Goal: Task Accomplishment & Management: Use online tool/utility

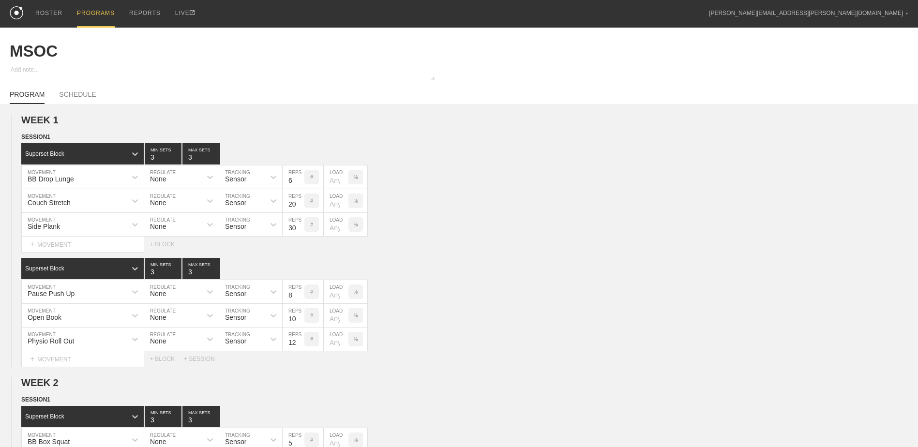
click at [92, 14] on div "PROGRAMS" at bounding box center [96, 14] width 38 height 28
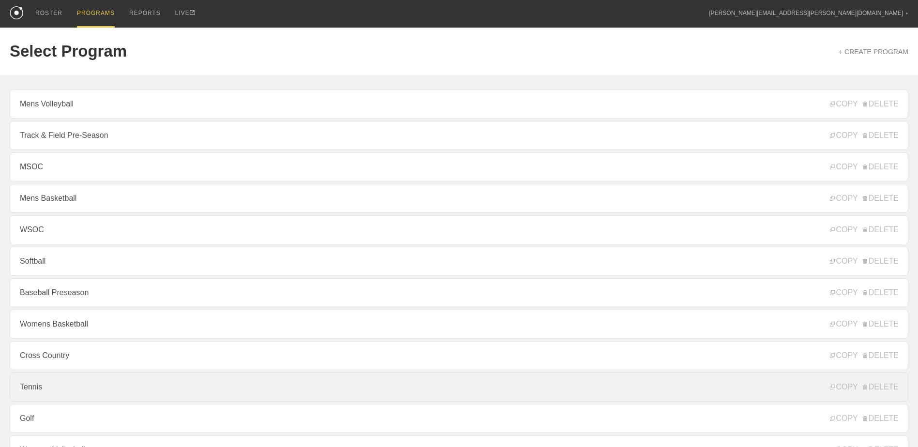
click at [67, 398] on link "Tennis" at bounding box center [459, 387] width 899 height 29
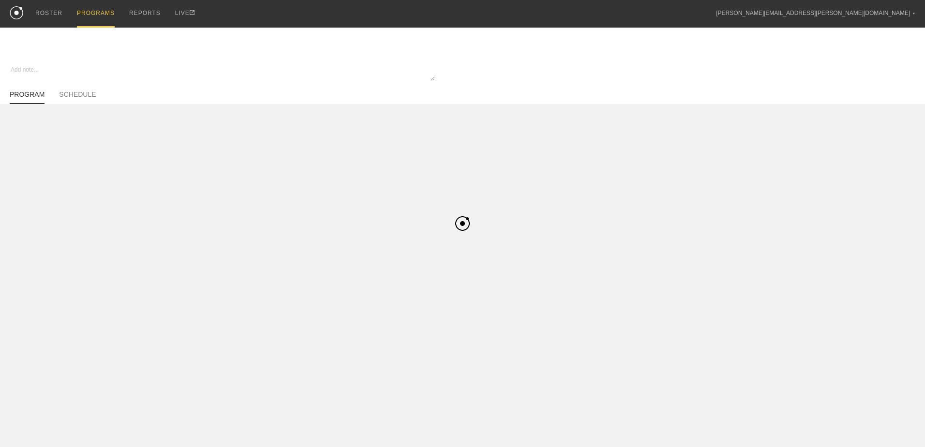
type textarea "x"
type input "Tennis"
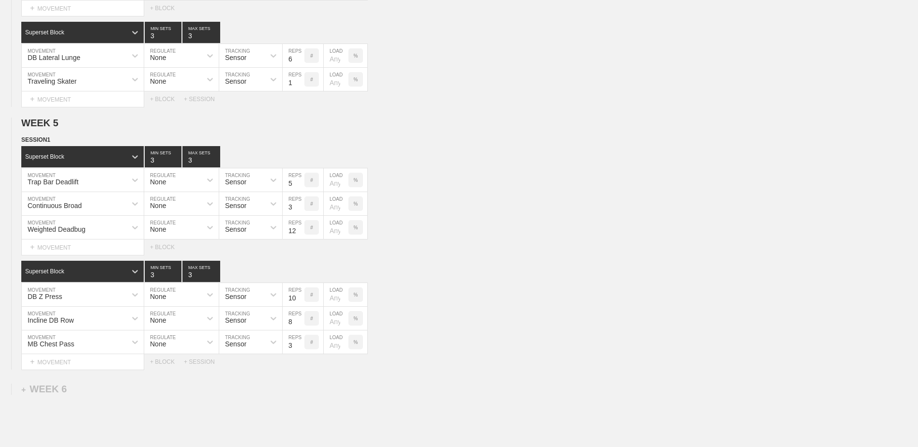
scroll to position [729, 0]
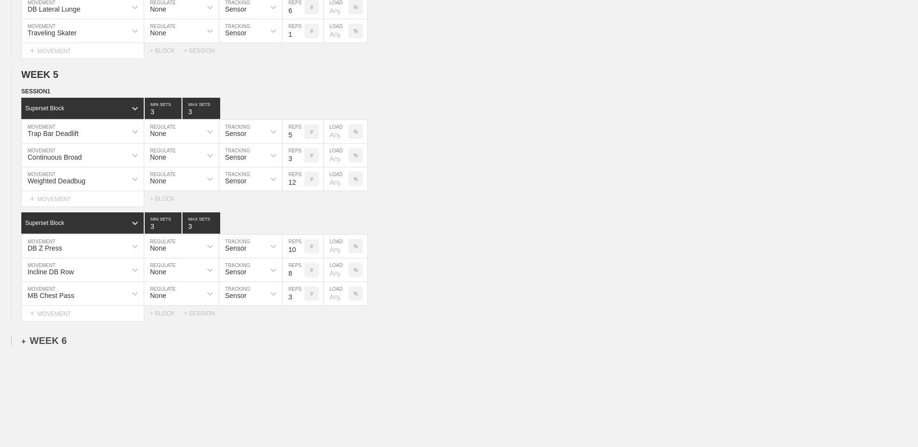
click at [42, 343] on div "+ WEEK 6" at bounding box center [44, 340] width 46 height 11
click at [34, 353] on div "+ SESSION 1" at bounding box center [39, 351] width 37 height 9
click at [89, 371] on div "+ BLOCK" at bounding box center [82, 368] width 122 height 15
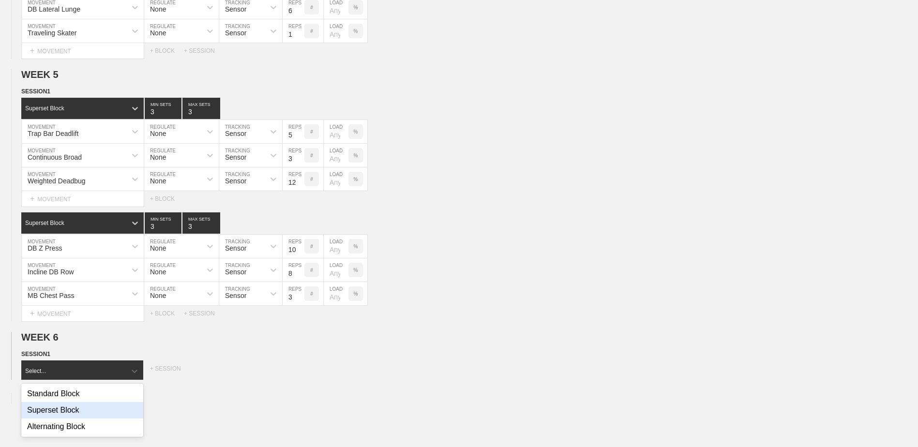
click at [76, 411] on div "Superset Block" at bounding box center [82, 410] width 122 height 16
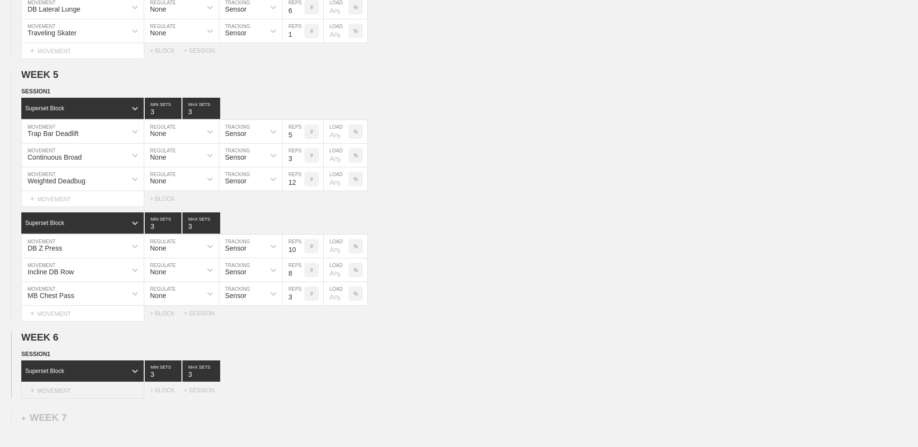
click at [76, 390] on div "+ MOVEMENT" at bounding box center [82, 391] width 123 height 16
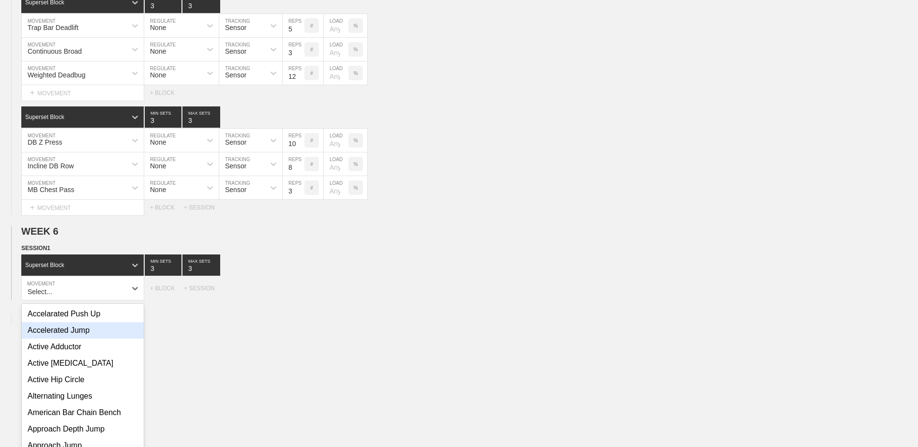
scroll to position [845, 0]
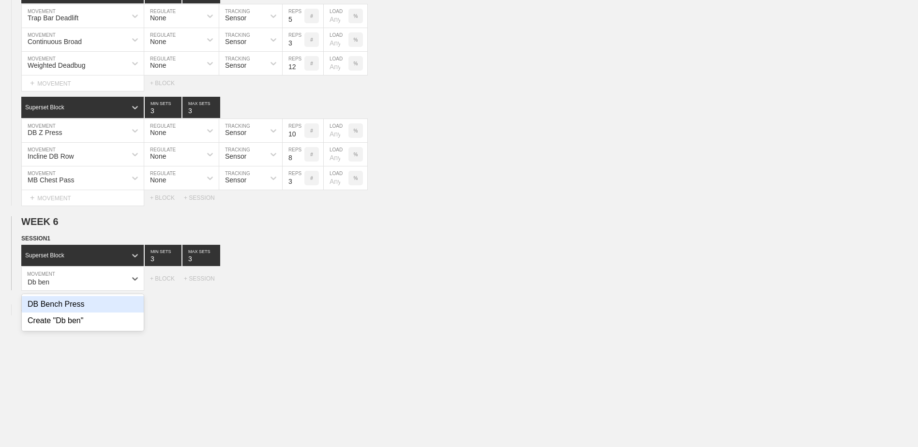
click at [76, 306] on div "DB Bench Press" at bounding box center [83, 304] width 122 height 16
type input "Db ben"
click at [300, 287] on input "7" at bounding box center [294, 278] width 22 height 23
type input "6"
click at [300, 287] on input "6" at bounding box center [294, 278] width 22 height 23
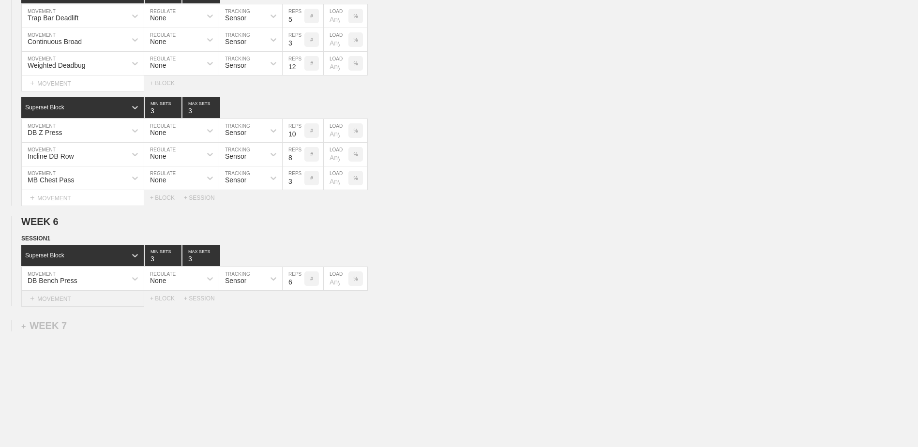
click at [122, 302] on div "+ MOVEMENT" at bounding box center [82, 299] width 123 height 16
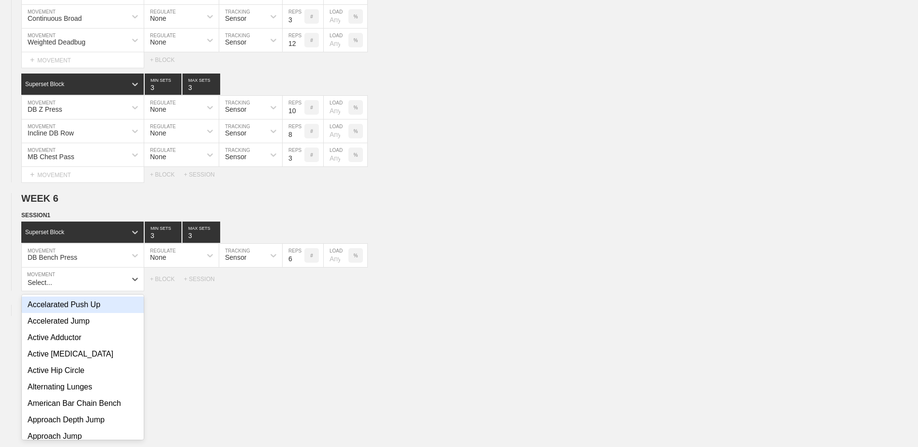
scroll to position [868, 0]
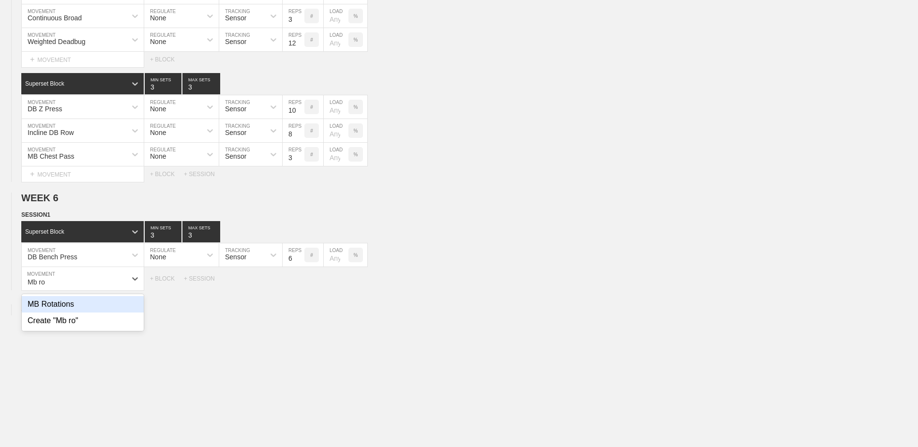
click at [102, 312] on div "MB Rotations" at bounding box center [83, 304] width 122 height 16
type input "Mb ro"
click at [301, 288] on input "7" at bounding box center [294, 278] width 22 height 23
type input "6"
click at [301, 288] on input "6" at bounding box center [294, 278] width 22 height 23
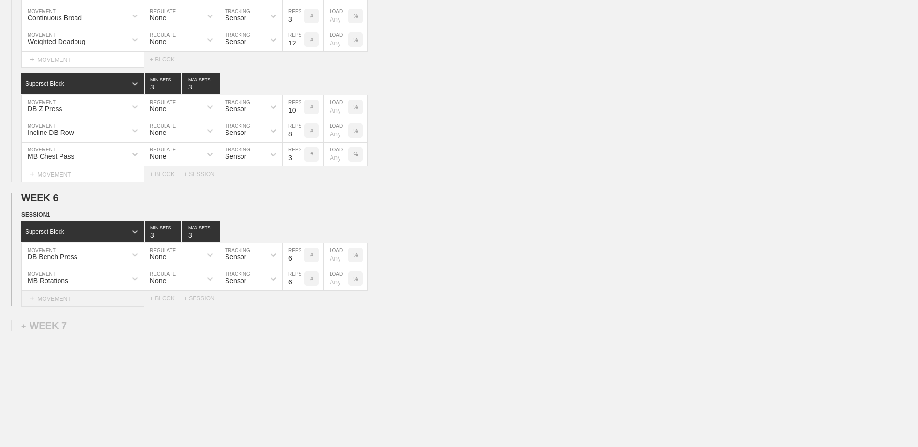
click at [91, 301] on div "+ MOVEMENT" at bounding box center [82, 299] width 123 height 16
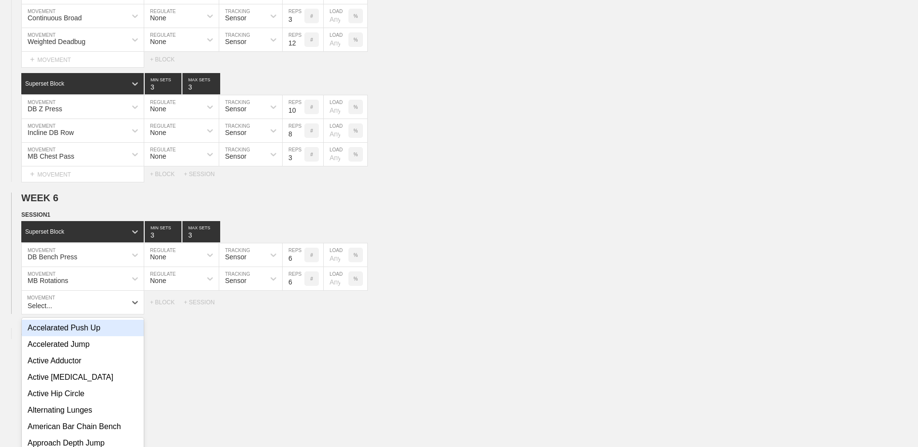
scroll to position [892, 0]
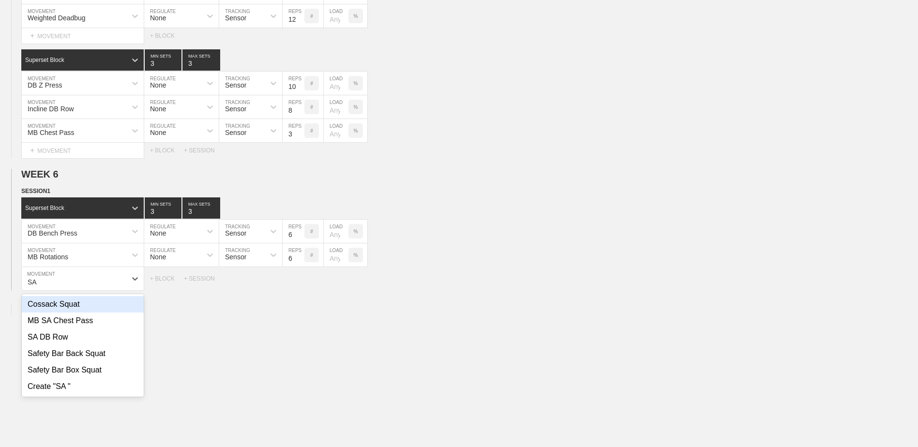
type input "S"
click at [94, 310] on div "TRX Single Arm Row" at bounding box center [83, 304] width 122 height 16
type input "TRX"
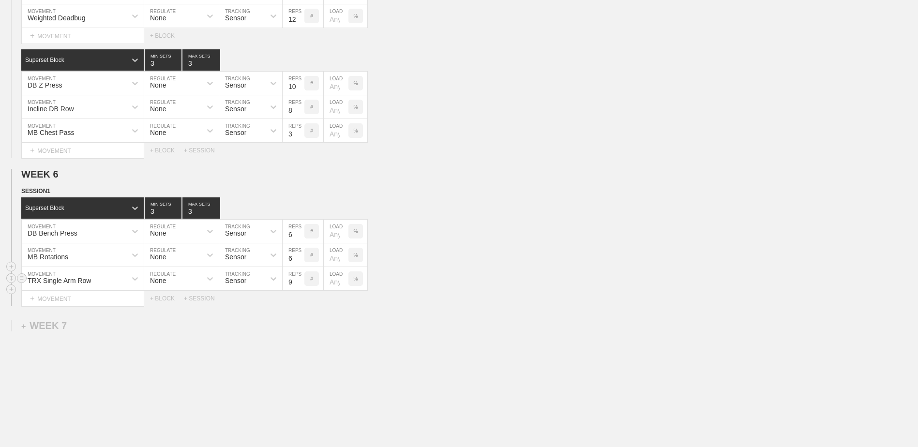
click at [300, 284] on input "9" at bounding box center [294, 278] width 22 height 23
click at [300, 284] on input "10" at bounding box center [294, 278] width 22 height 23
click at [300, 284] on input "11" at bounding box center [294, 278] width 22 height 23
type input "10"
click at [299, 287] on input "10" at bounding box center [294, 278] width 22 height 23
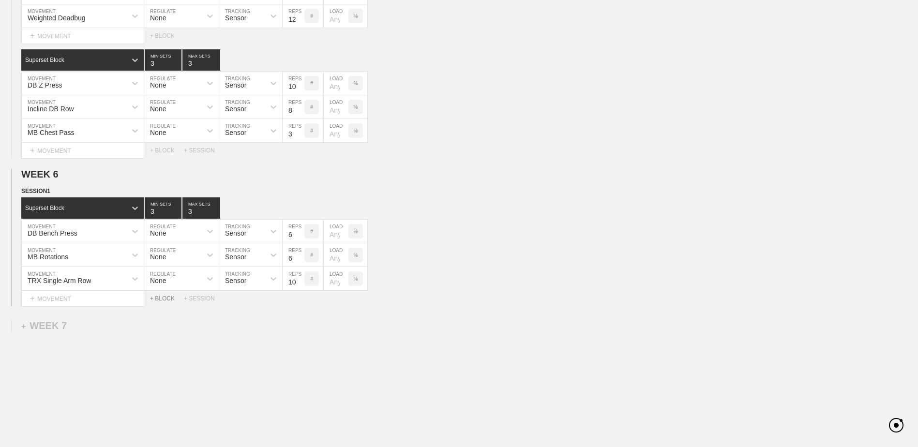
click at [169, 302] on div "+ BLOCK" at bounding box center [167, 298] width 34 height 7
click at [65, 327] on div "Standard Block" at bounding box center [73, 323] width 105 height 9
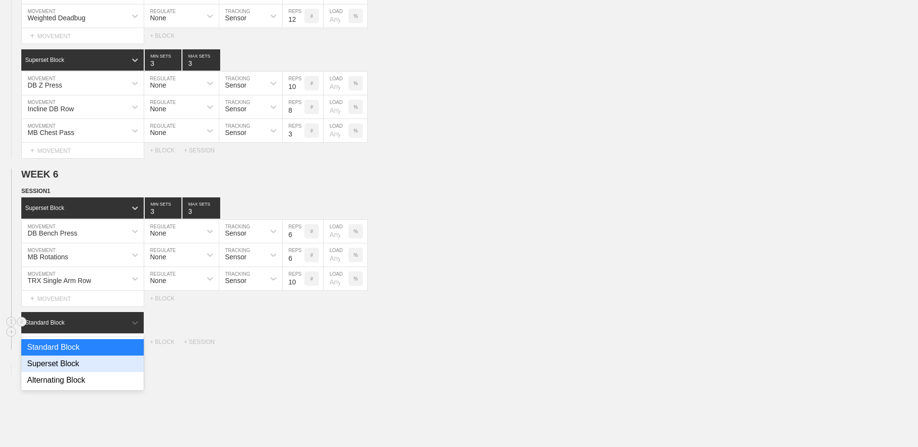
click at [76, 365] on div "Superset Block" at bounding box center [82, 364] width 122 height 16
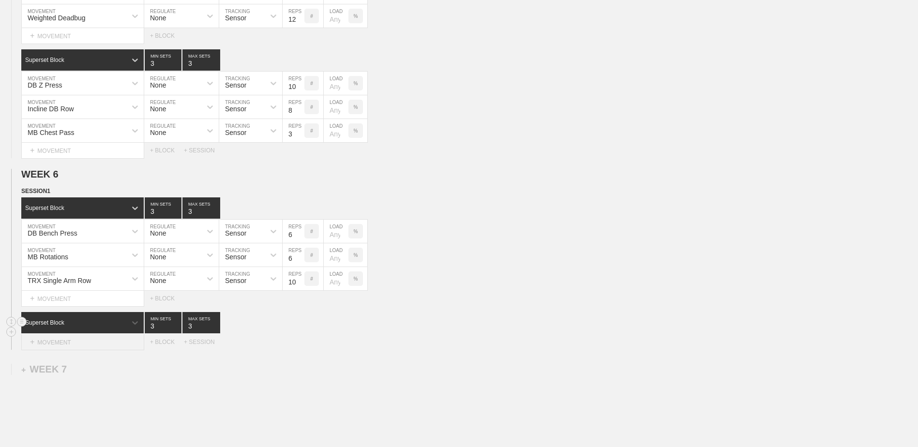
click at [69, 349] on div "+ MOVEMENT" at bounding box center [82, 342] width 123 height 16
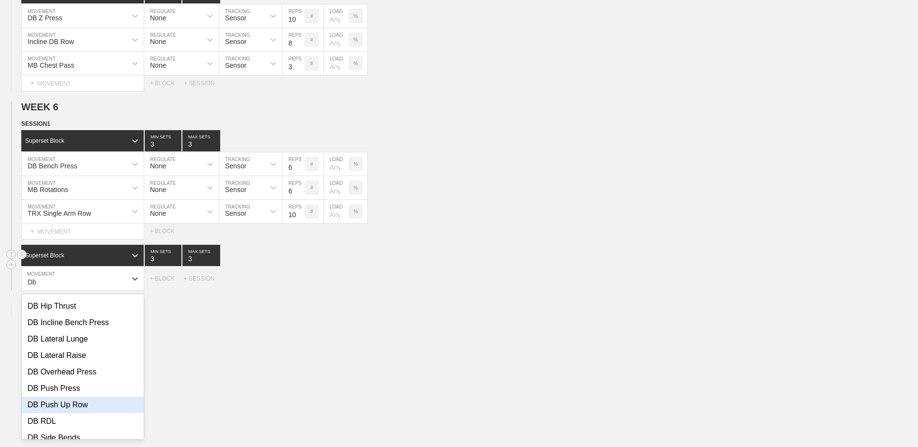
scroll to position [0, 0]
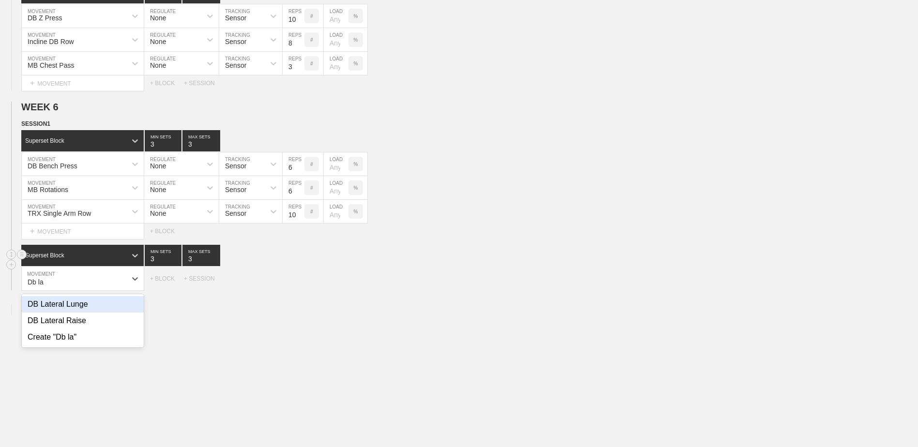
click at [98, 308] on div "DB Lateral Lunge" at bounding box center [83, 304] width 122 height 16
type input "Db la"
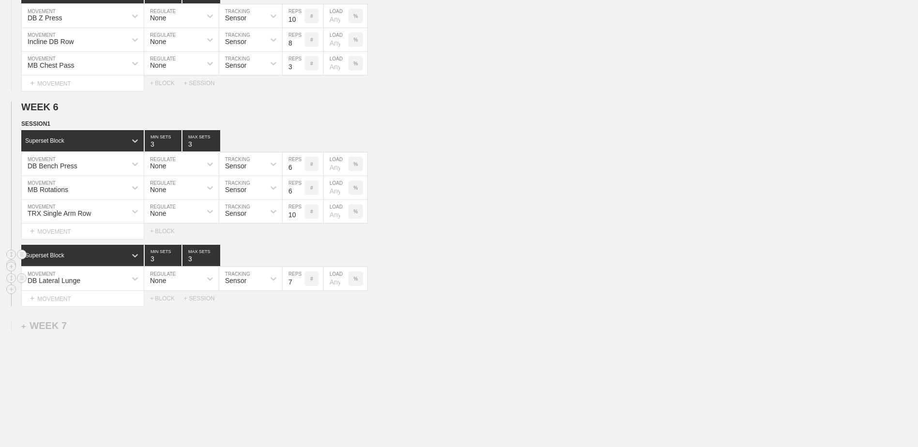
click at [300, 287] on input "7" at bounding box center [294, 278] width 22 height 23
click at [300, 287] on input "6" at bounding box center [294, 278] width 22 height 23
click at [300, 287] on input "5" at bounding box center [294, 278] width 22 height 23
type input "6"
click at [302, 283] on input "6" at bounding box center [294, 278] width 22 height 23
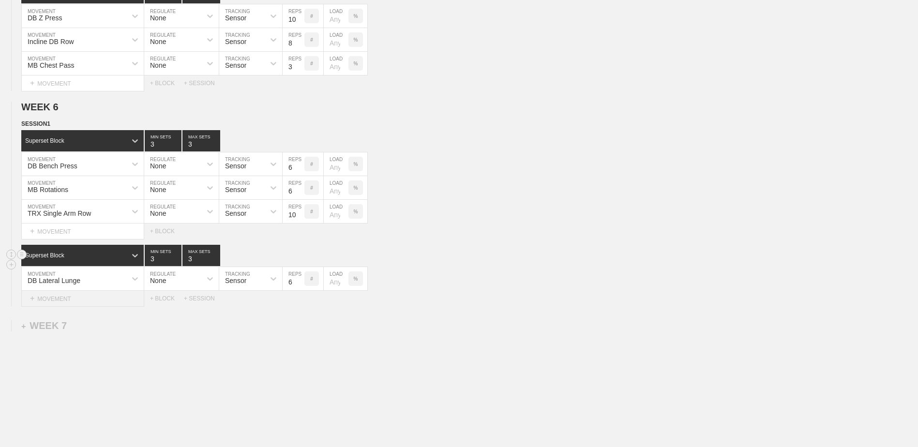
click at [103, 300] on div "+ MOVEMENT" at bounding box center [82, 299] width 123 height 16
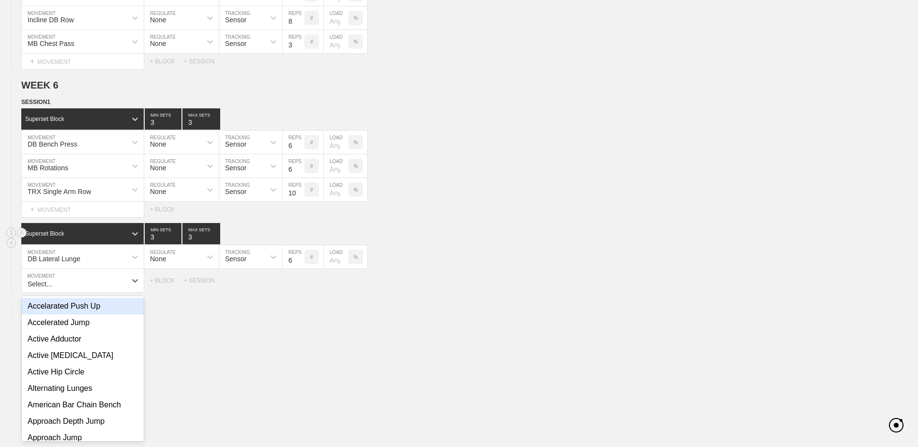
scroll to position [983, 0]
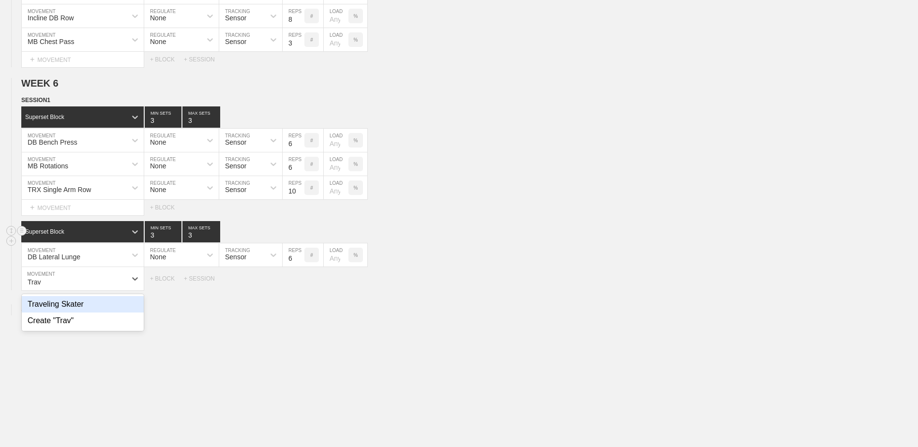
click at [103, 305] on div "Traveling Skater" at bounding box center [83, 304] width 122 height 16
type input "Trav"
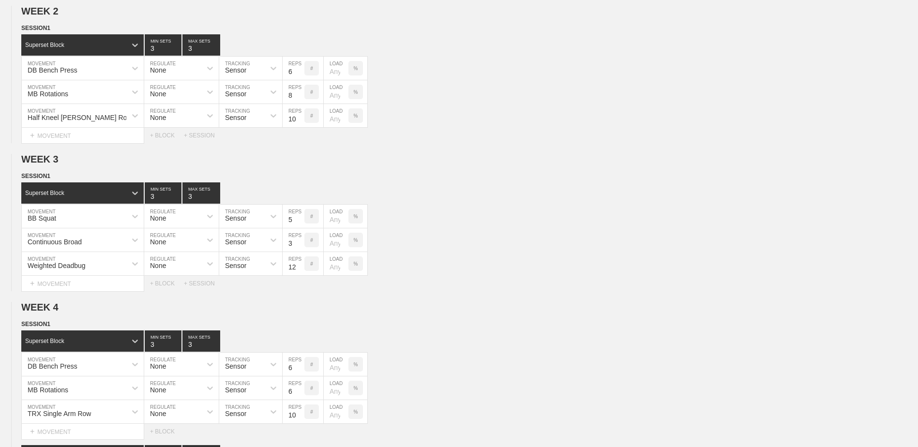
scroll to position [0, 0]
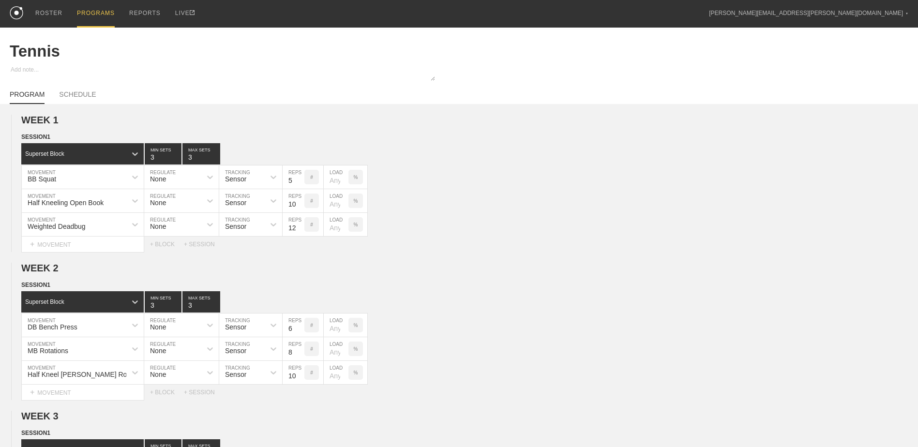
click at [95, 16] on div "PROGRAMS" at bounding box center [96, 14] width 38 height 28
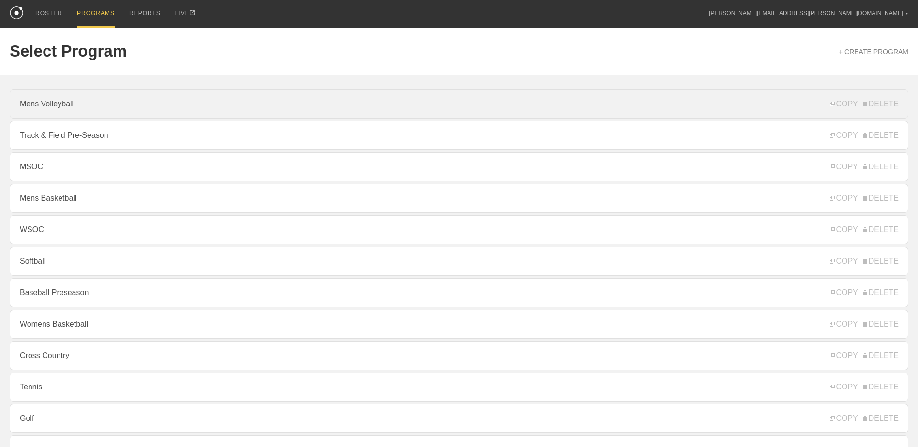
click at [92, 113] on link "Mens Volleyball" at bounding box center [459, 104] width 899 height 29
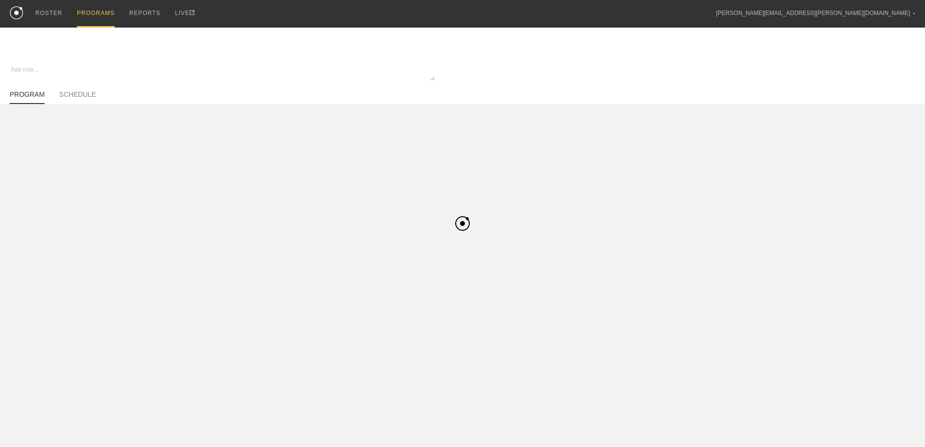
type textarea "x"
type input "Mens Volleyball"
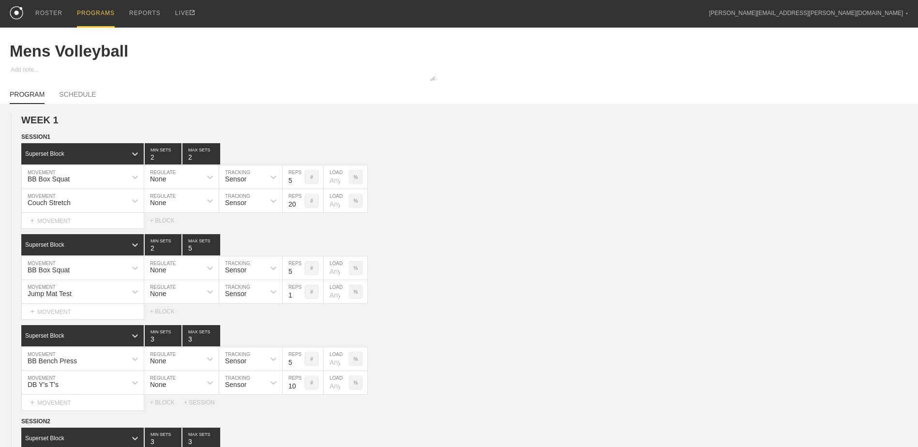
click at [101, 15] on div "PROGRAMS" at bounding box center [96, 14] width 38 height 28
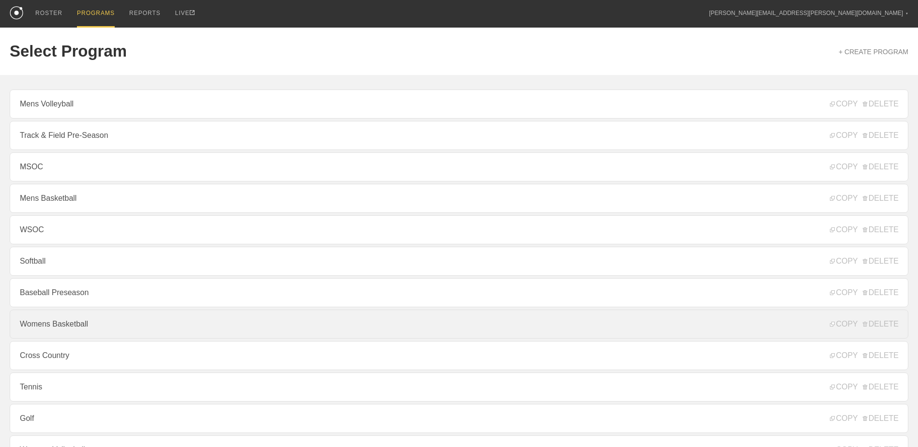
scroll to position [48, 0]
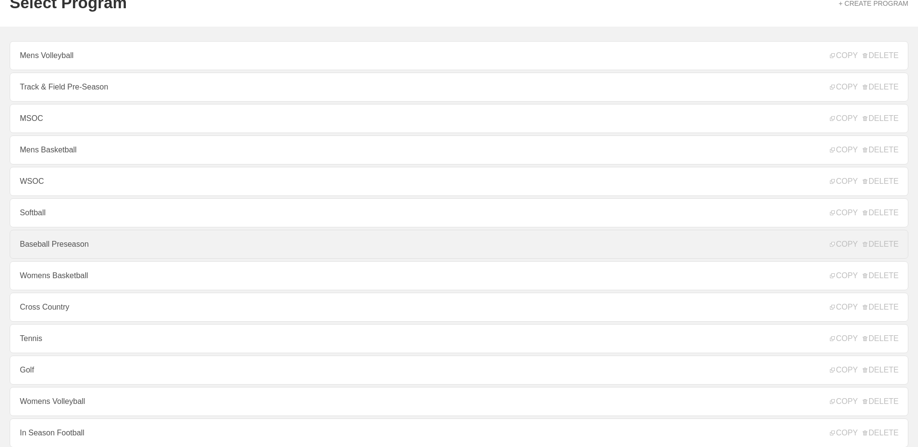
click at [110, 243] on link "Baseball Preseason" at bounding box center [459, 244] width 899 height 29
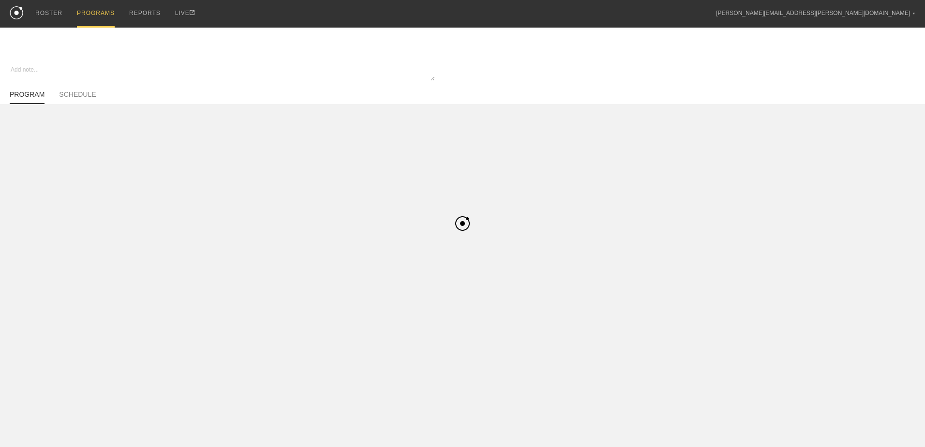
type textarea "x"
type input "Baseball Preseason"
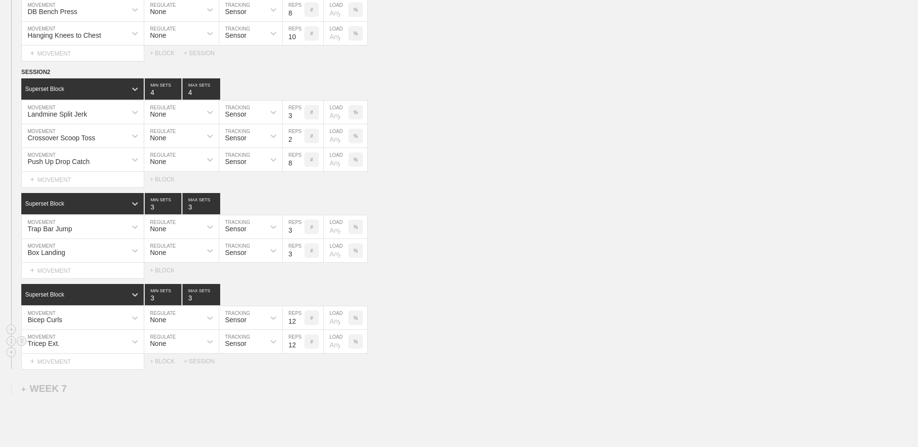
scroll to position [3592, 0]
